Goal: Task Accomplishment & Management: Use online tool/utility

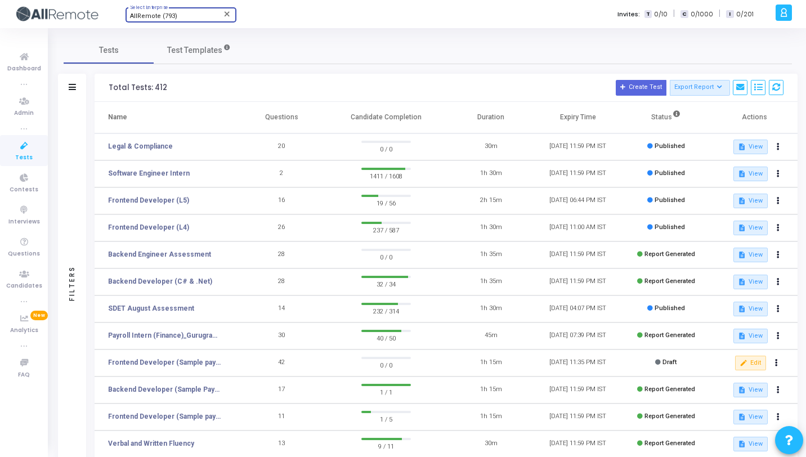
click at [177, 18] on div "AllRemote (793)" at bounding box center [175, 16] width 91 height 7
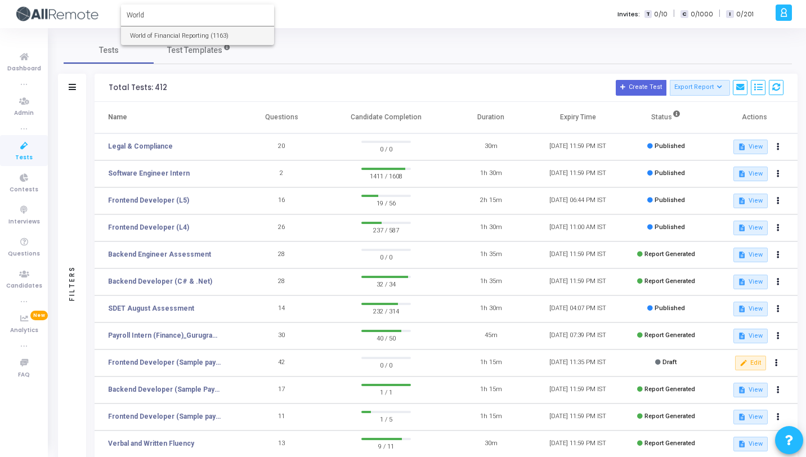
type input "World"
click at [182, 30] on span "World of Financial Reporting (1163)" at bounding box center [197, 35] width 135 height 19
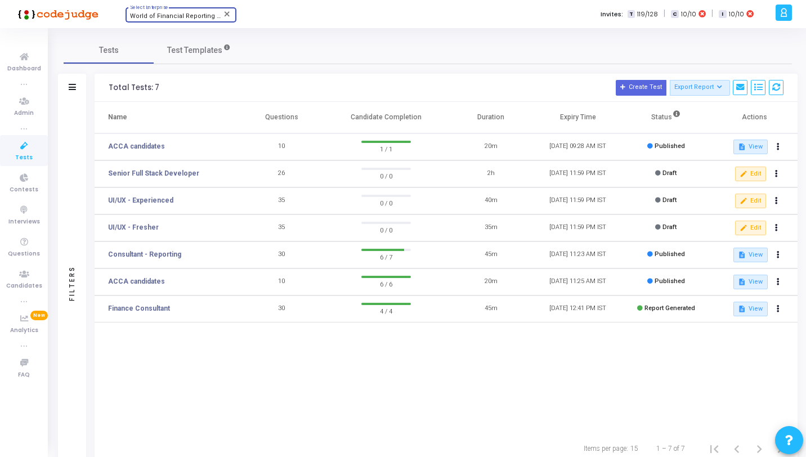
click at [35, 144] on icon at bounding box center [24, 146] width 24 height 14
click at [135, 176] on link "Senior Full Stack Developer" at bounding box center [153, 173] width 91 height 10
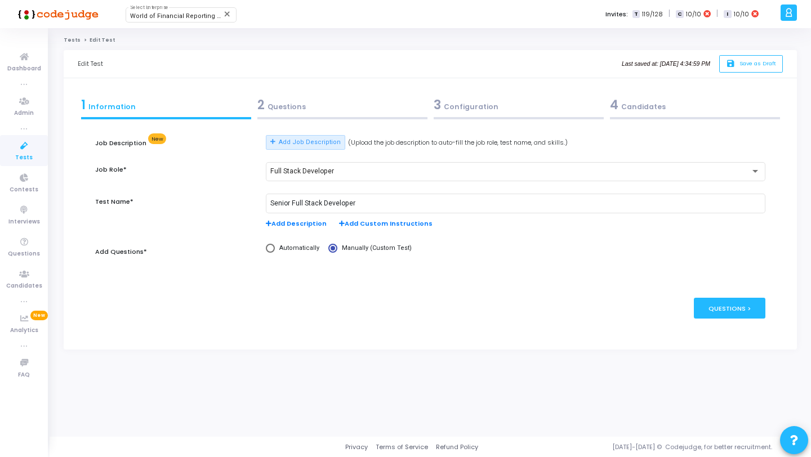
click at [340, 117] on div "2 Questions" at bounding box center [342, 107] width 176 height 30
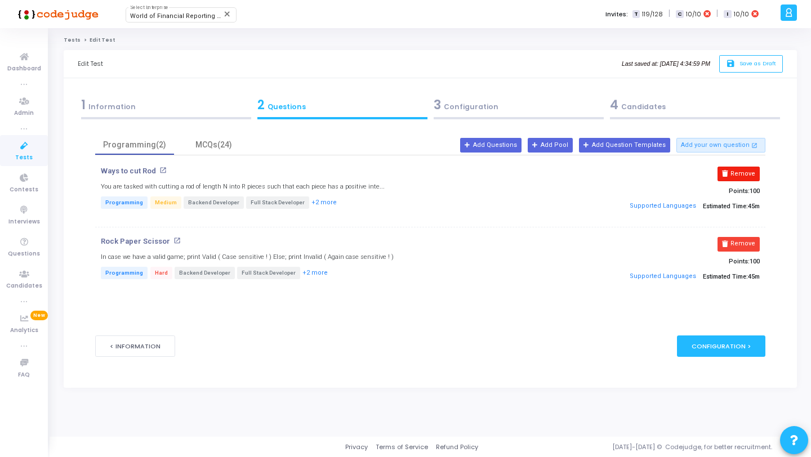
click at [751, 176] on button "Remove" at bounding box center [738, 174] width 42 height 15
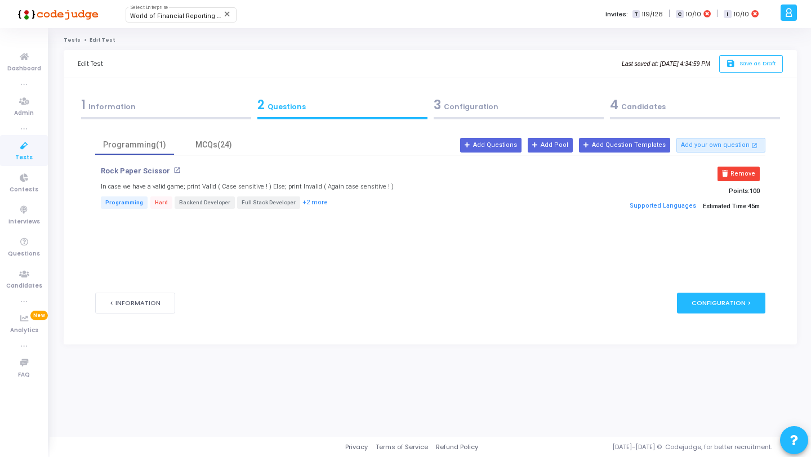
click at [751, 176] on button "Remove" at bounding box center [738, 174] width 42 height 15
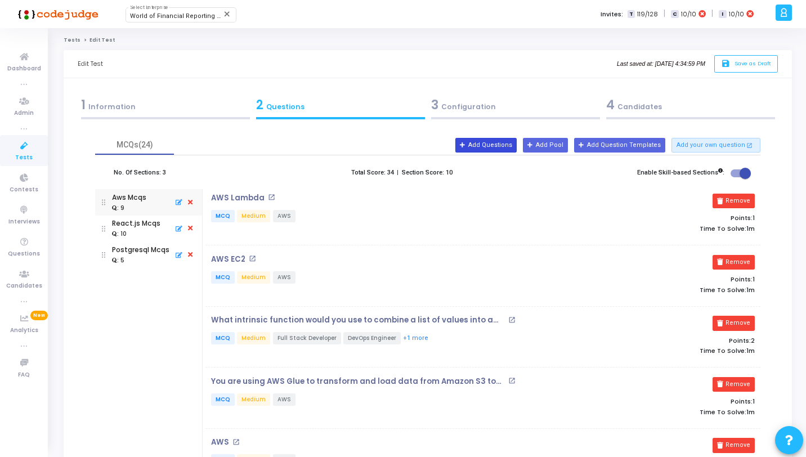
click at [489, 142] on button "Add Questions" at bounding box center [485, 145] width 61 height 15
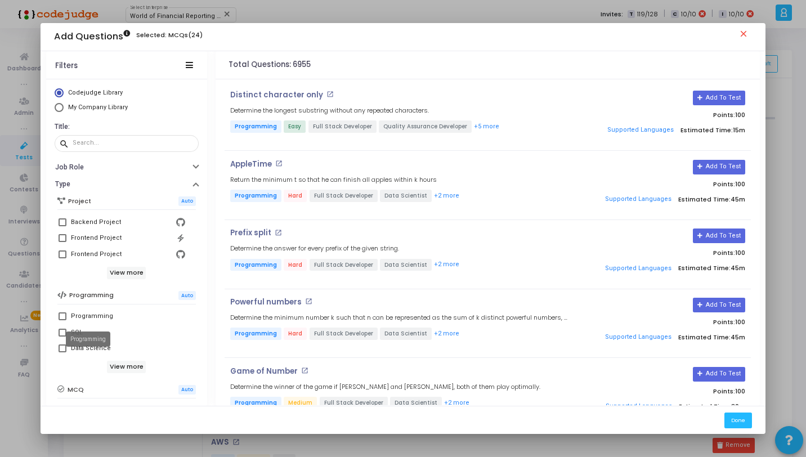
click at [92, 320] on div "Programming" at bounding box center [92, 317] width 42 height 14
click at [62, 320] on input "Programming" at bounding box center [62, 320] width 1 height 1
checkbox input "true"
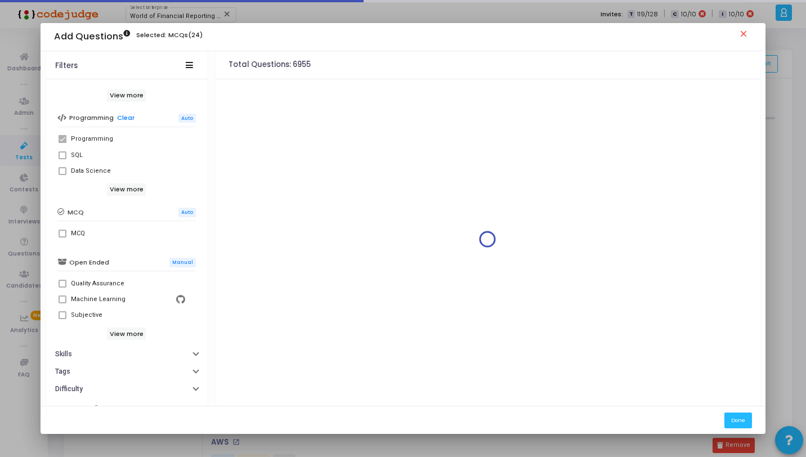
scroll to position [193, 0]
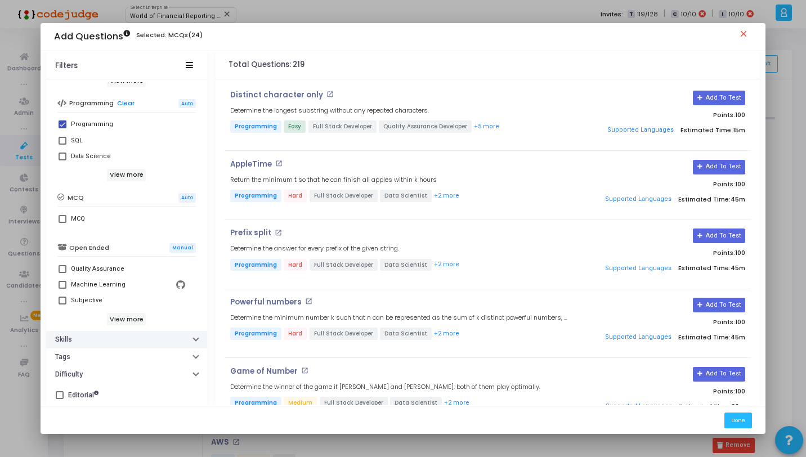
click at [83, 345] on button "Skills" at bounding box center [126, 339] width 161 height 17
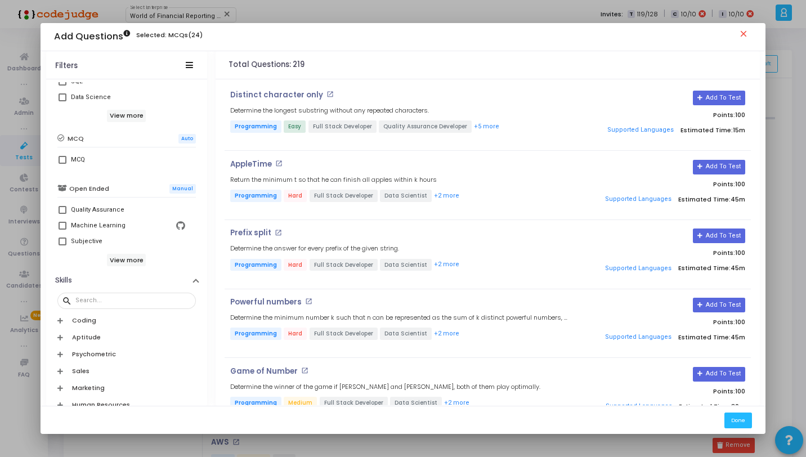
scroll to position [256, 0]
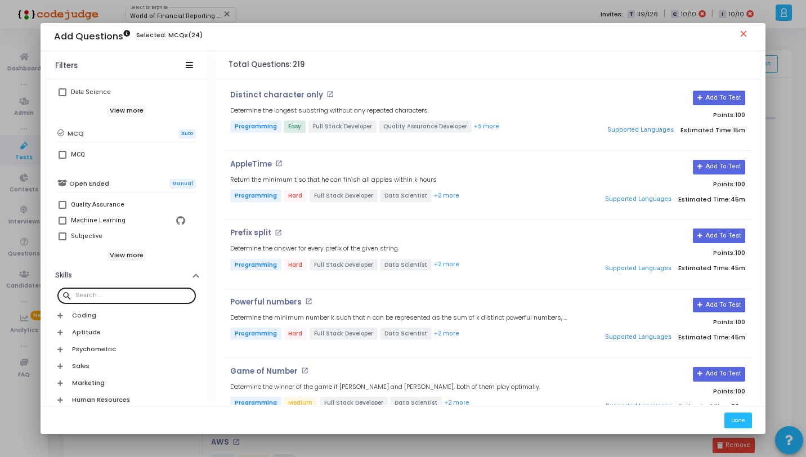
click at [137, 290] on div at bounding box center [133, 295] width 116 height 18
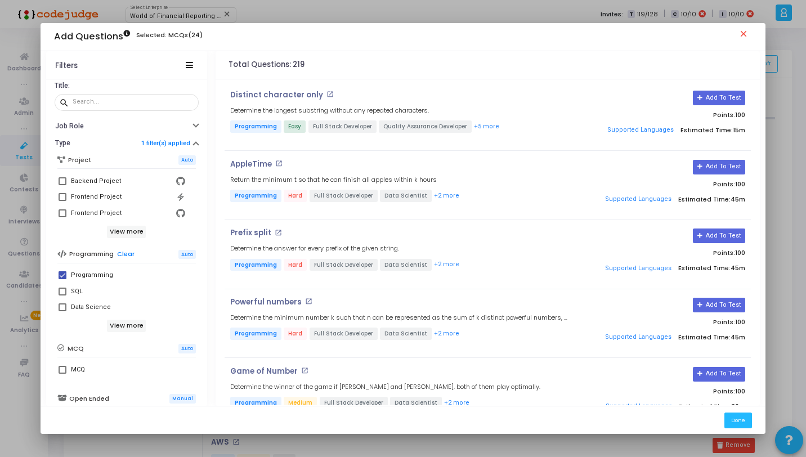
scroll to position [356, 0]
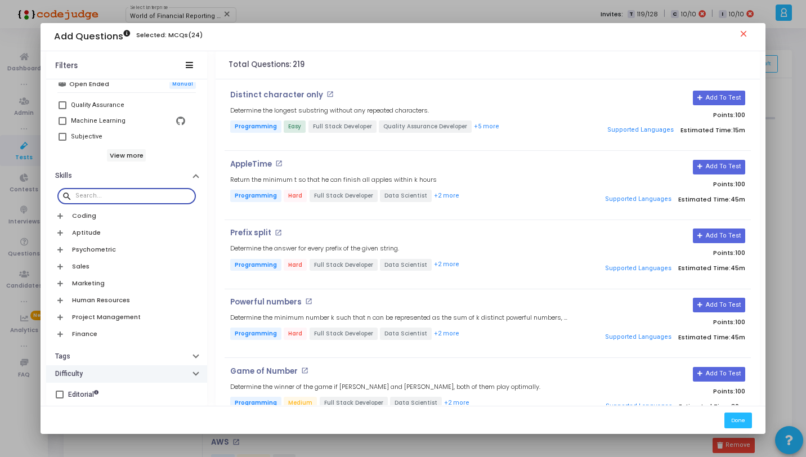
click at [111, 370] on button "Difficulty" at bounding box center [126, 373] width 161 height 17
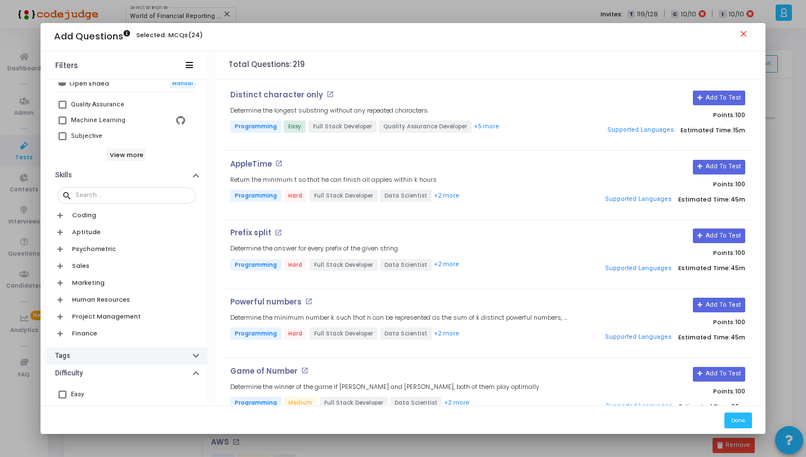
scroll to position [418, 0]
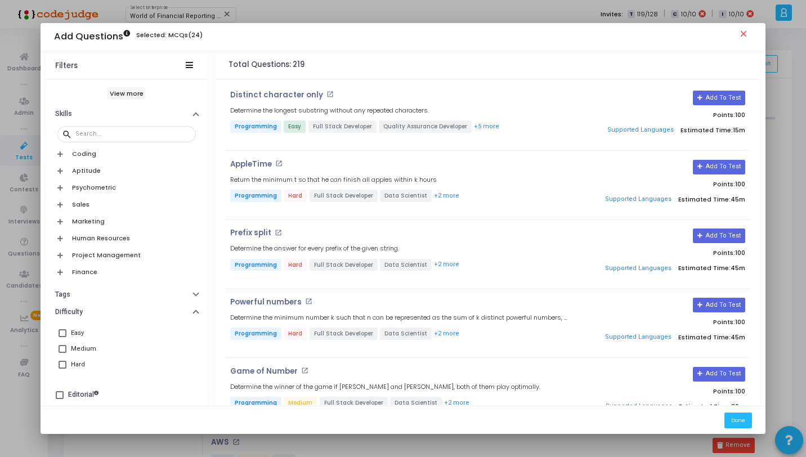
click at [83, 332] on div "Easy" at bounding box center [128, 334] width 114 height 14
click at [62, 337] on input "Easy" at bounding box center [62, 337] width 1 height 1
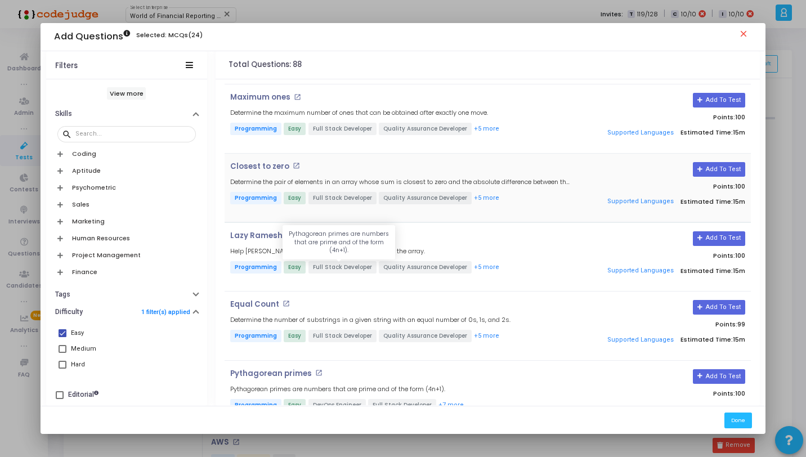
scroll to position [256, 0]
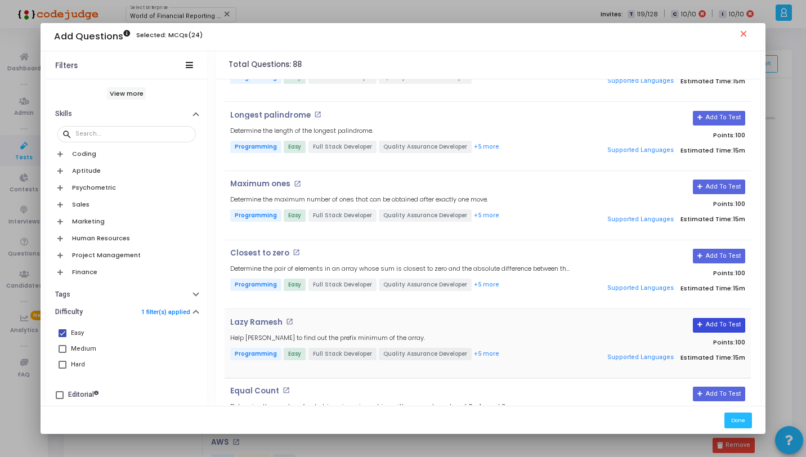
click at [703, 322] on icon at bounding box center [701, 325] width 6 height 6
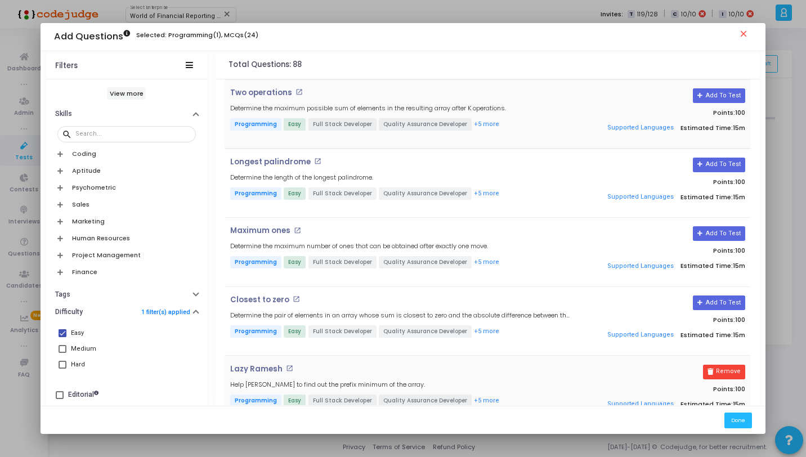
scroll to position [7, 0]
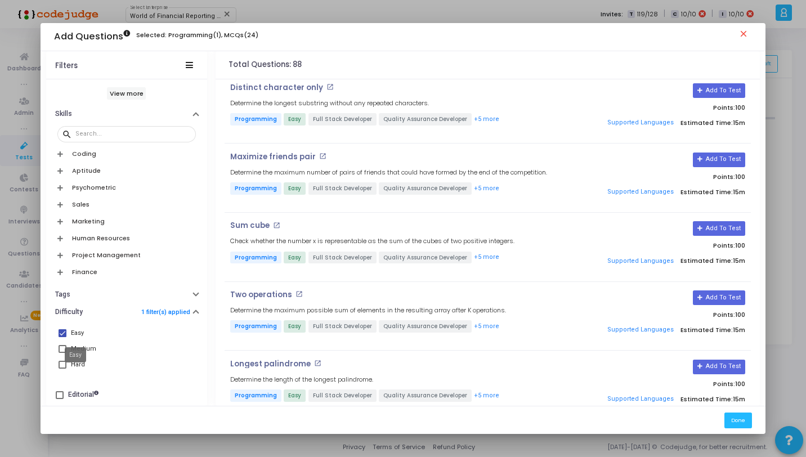
click at [71, 333] on div "Easy" at bounding box center [77, 334] width 13 height 14
click at [62, 337] on input "Easy" at bounding box center [62, 337] width 1 height 1
checkbox input "false"
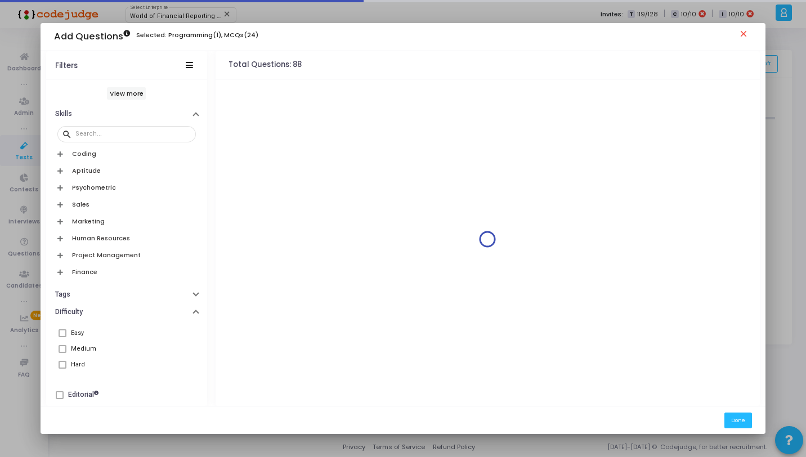
click at [61, 346] on span at bounding box center [63, 349] width 8 height 8
click at [62, 353] on input "Medium" at bounding box center [62, 353] width 1 height 1
checkbox input "true"
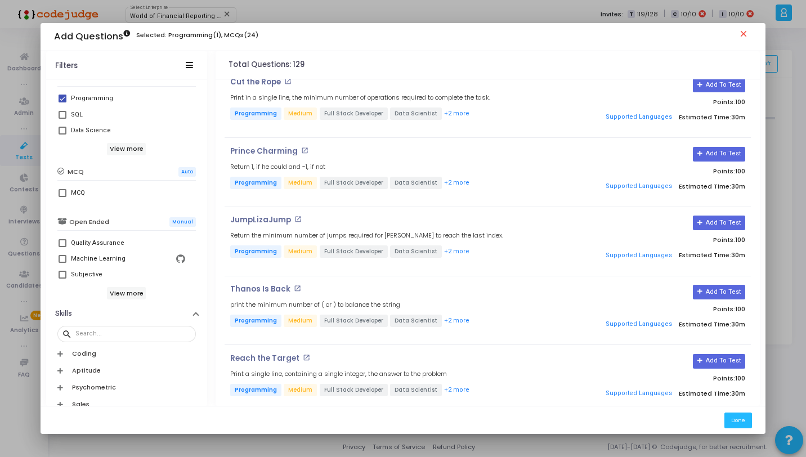
scroll to position [2554, 0]
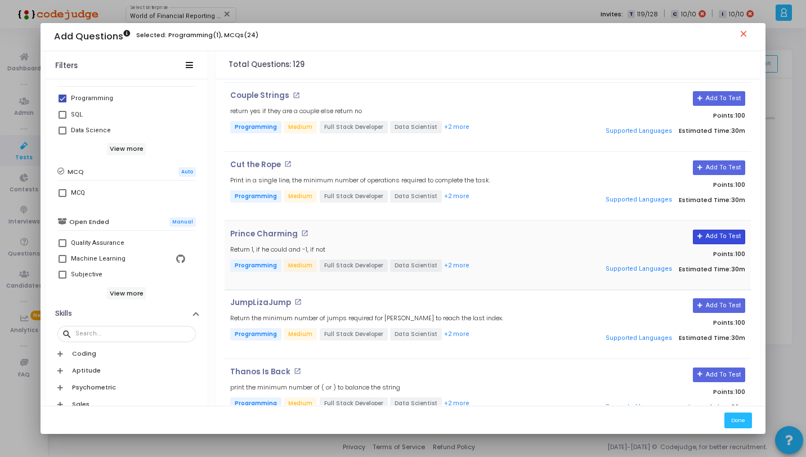
click at [708, 230] on button "Add To Test" at bounding box center [719, 237] width 52 height 15
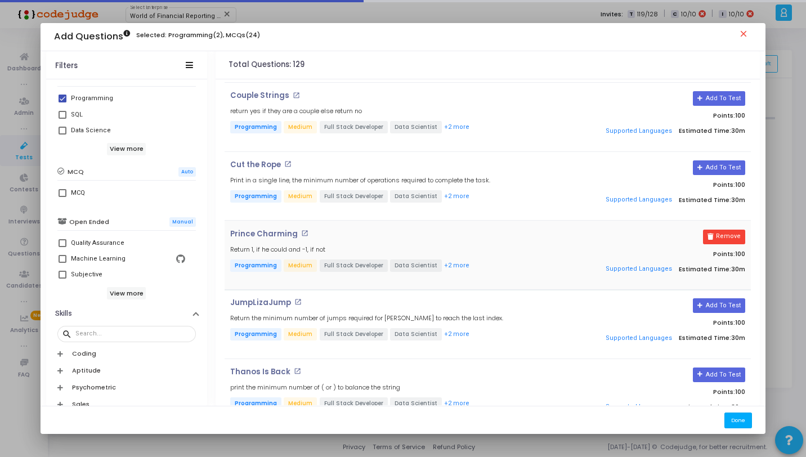
click at [745, 418] on button "Done" at bounding box center [739, 420] width 28 height 15
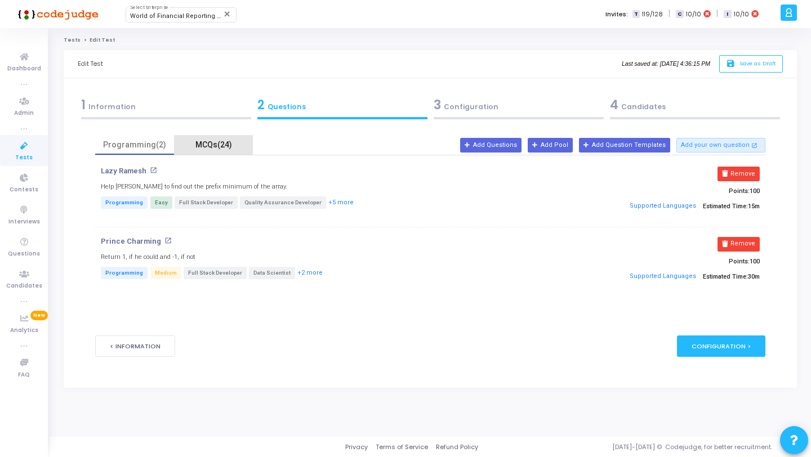
click at [229, 141] on div "MCQs(24)" at bounding box center [213, 145] width 65 height 12
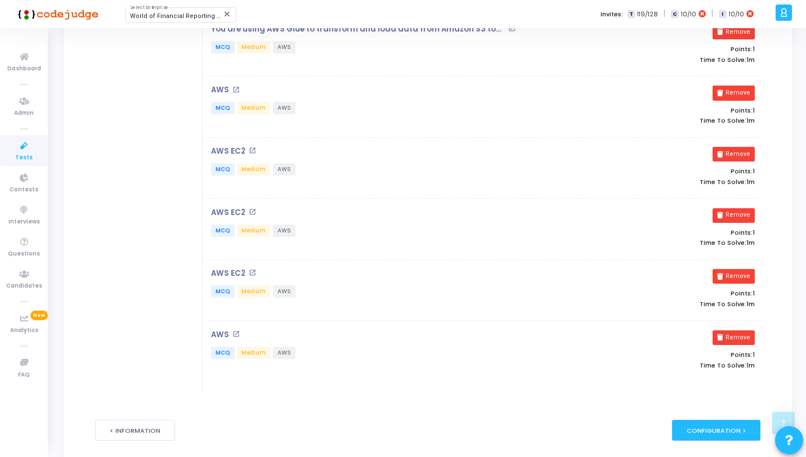
scroll to position [196, 0]
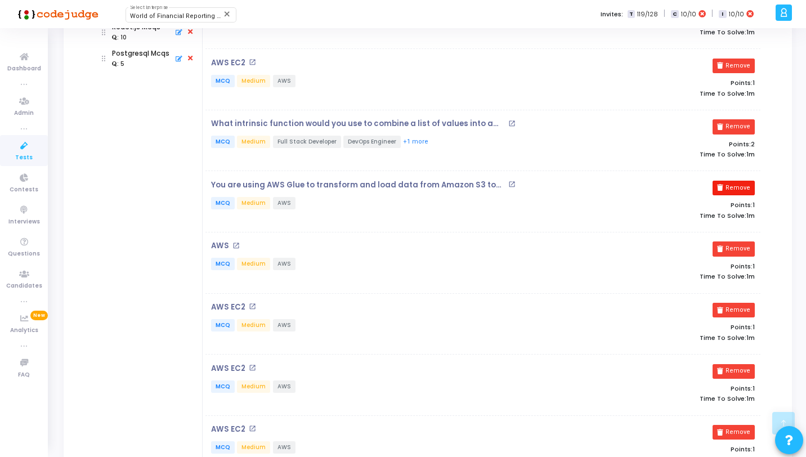
click at [738, 186] on button "Remove" at bounding box center [734, 188] width 42 height 15
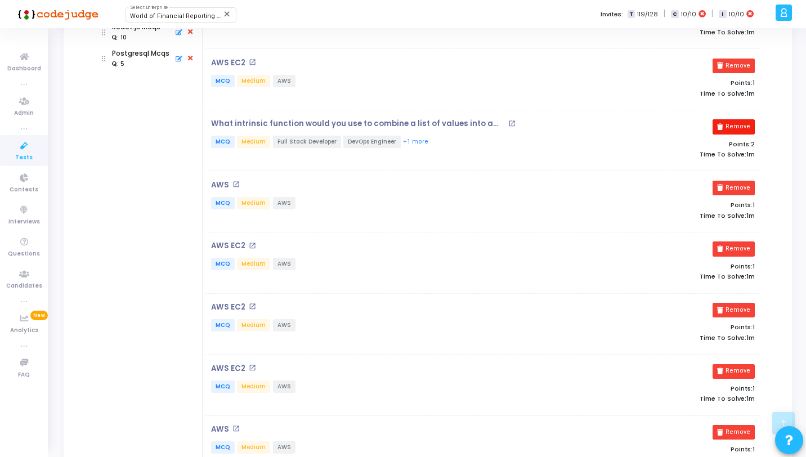
click at [732, 127] on button "Remove" at bounding box center [734, 126] width 42 height 15
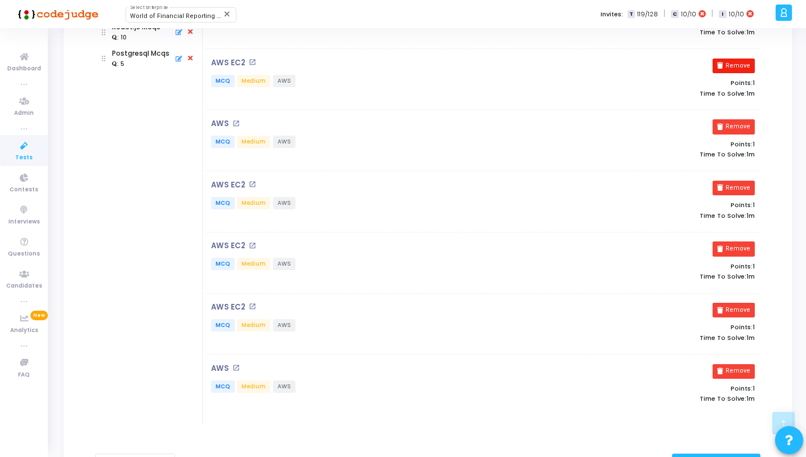
click at [729, 72] on button "Remove" at bounding box center [734, 66] width 42 height 15
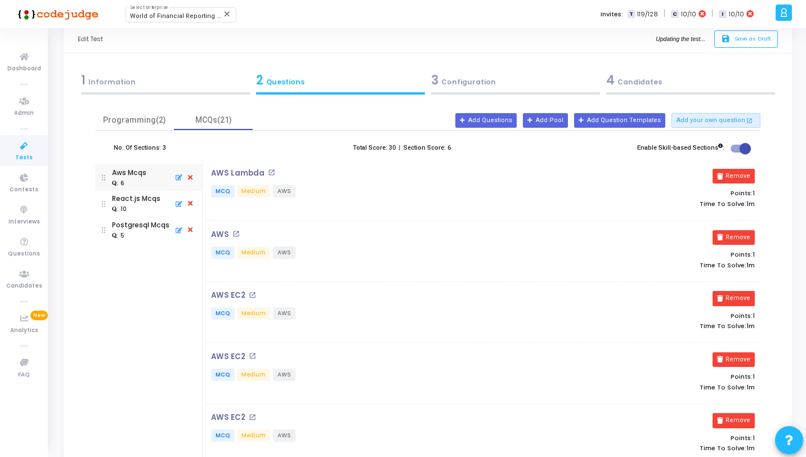
scroll to position [0, 0]
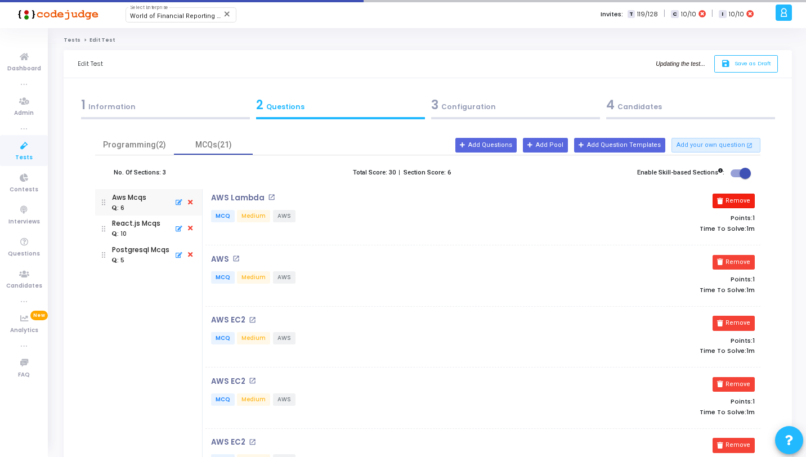
click at [731, 201] on button "Remove" at bounding box center [734, 201] width 42 height 15
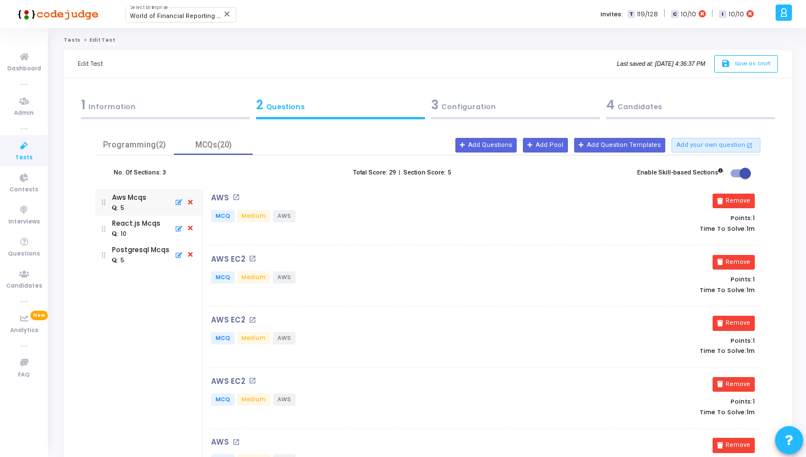
click at [140, 239] on div ": 10" at bounding box center [136, 234] width 48 height 10
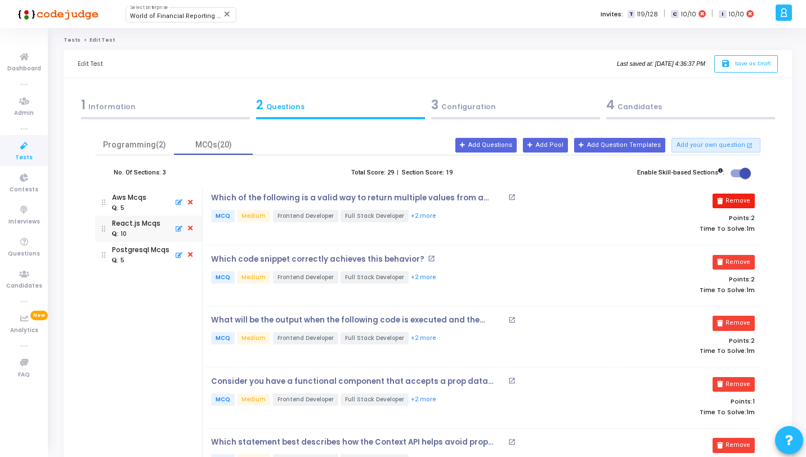
click at [727, 200] on button "Remove" at bounding box center [734, 201] width 42 height 15
click at [517, 149] on button "Add Questions" at bounding box center [485, 145] width 61 height 15
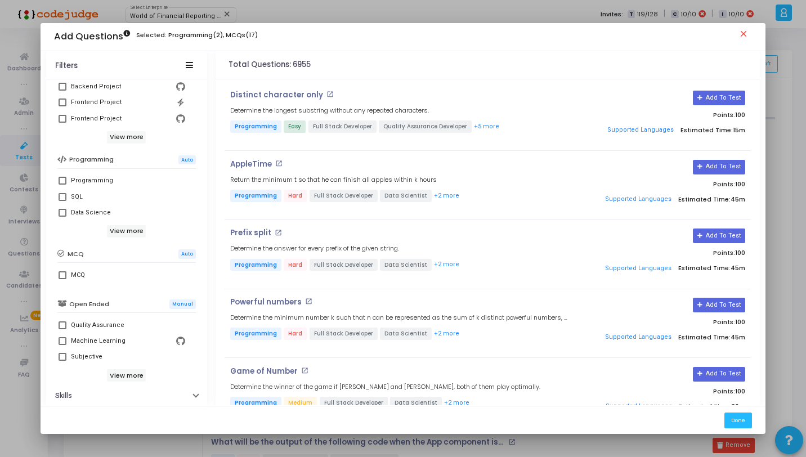
scroll to position [193, 0]
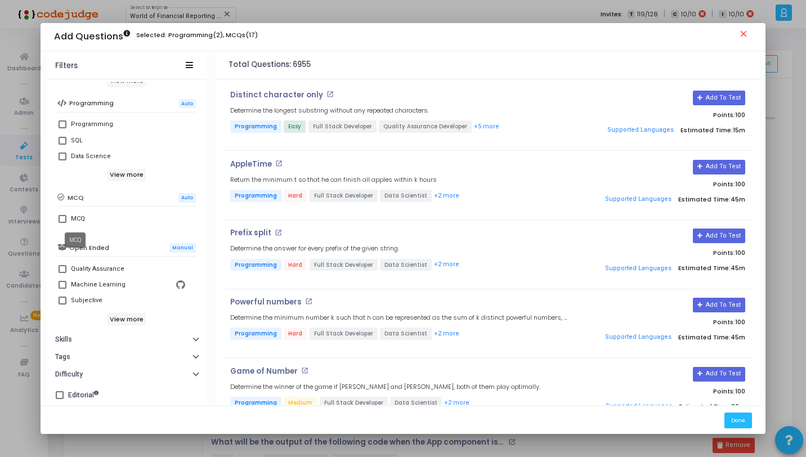
click at [79, 213] on div "MCQ" at bounding box center [78, 219] width 14 height 14
click at [62, 223] on input "MCQ" at bounding box center [62, 223] width 1 height 1
checkbox input "true"
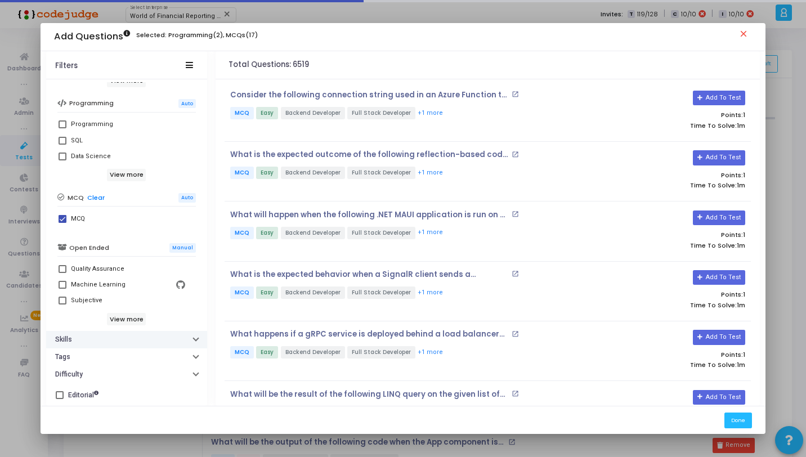
click at [92, 343] on button "Skills" at bounding box center [126, 339] width 161 height 17
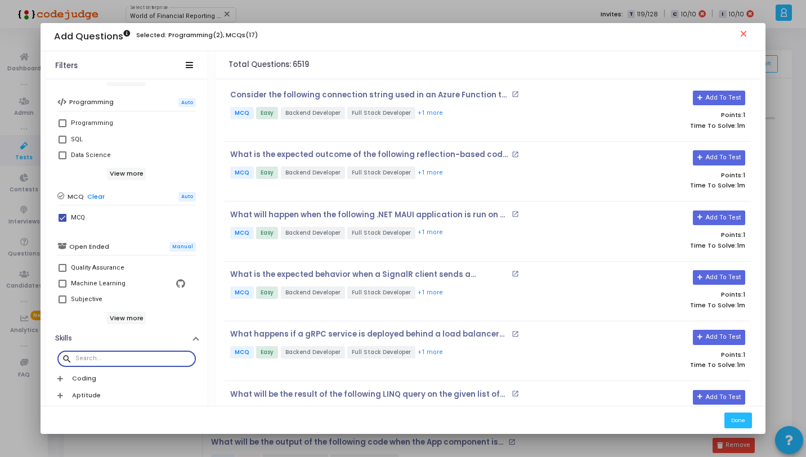
click at [117, 359] on input "text" at bounding box center [133, 358] width 116 height 7
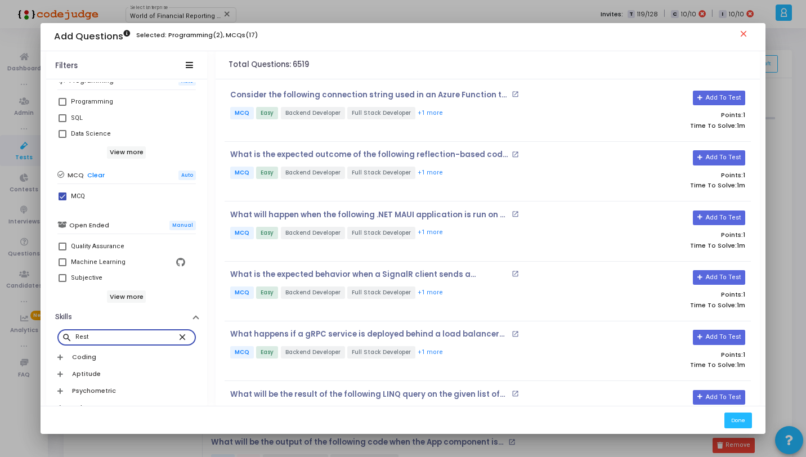
scroll to position [271, 0]
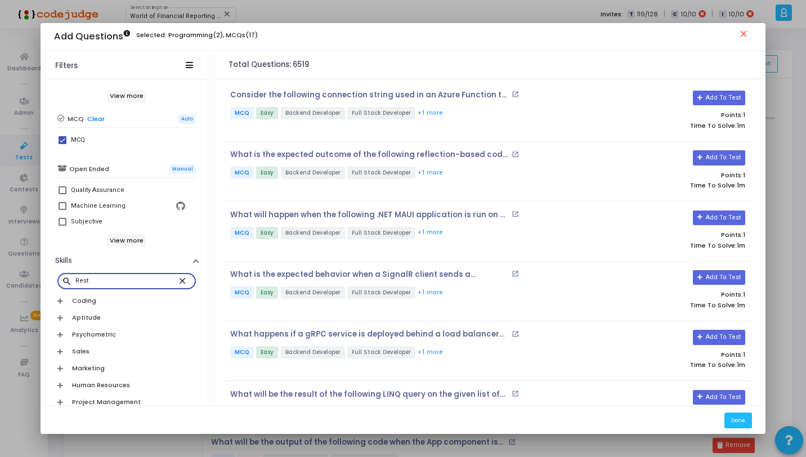
type input "Rest"
click at [741, 418] on button "Done" at bounding box center [739, 420] width 28 height 15
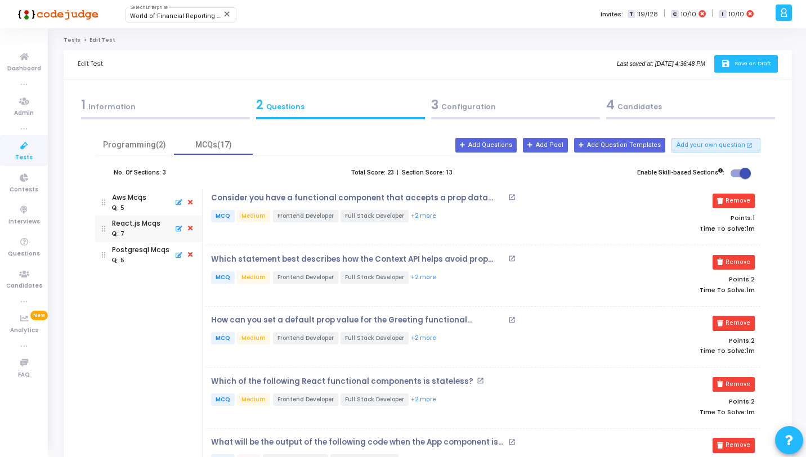
click at [735, 69] on button "save Save as Draft" at bounding box center [746, 63] width 64 height 17
click at [30, 152] on icon at bounding box center [24, 146] width 24 height 14
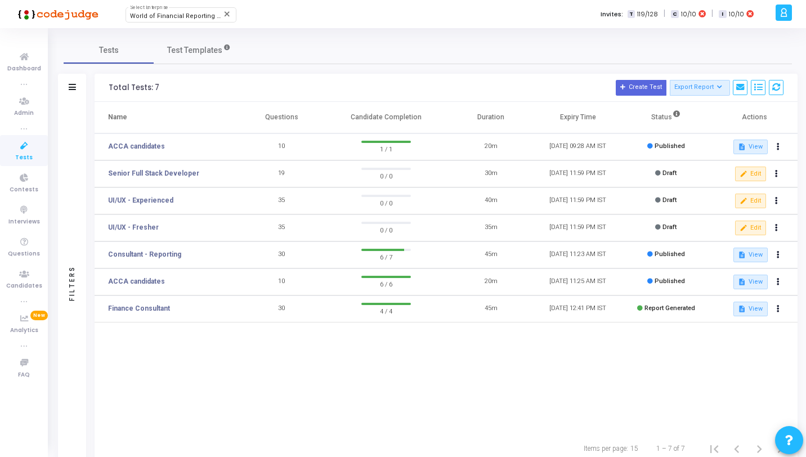
click at [189, 354] on div "Name Questions Candidate Completion Duration Expiry Time Status Actions ACCA ca…" at bounding box center [446, 267] width 703 height 331
